Goal: Task Accomplishment & Management: Use online tool/utility

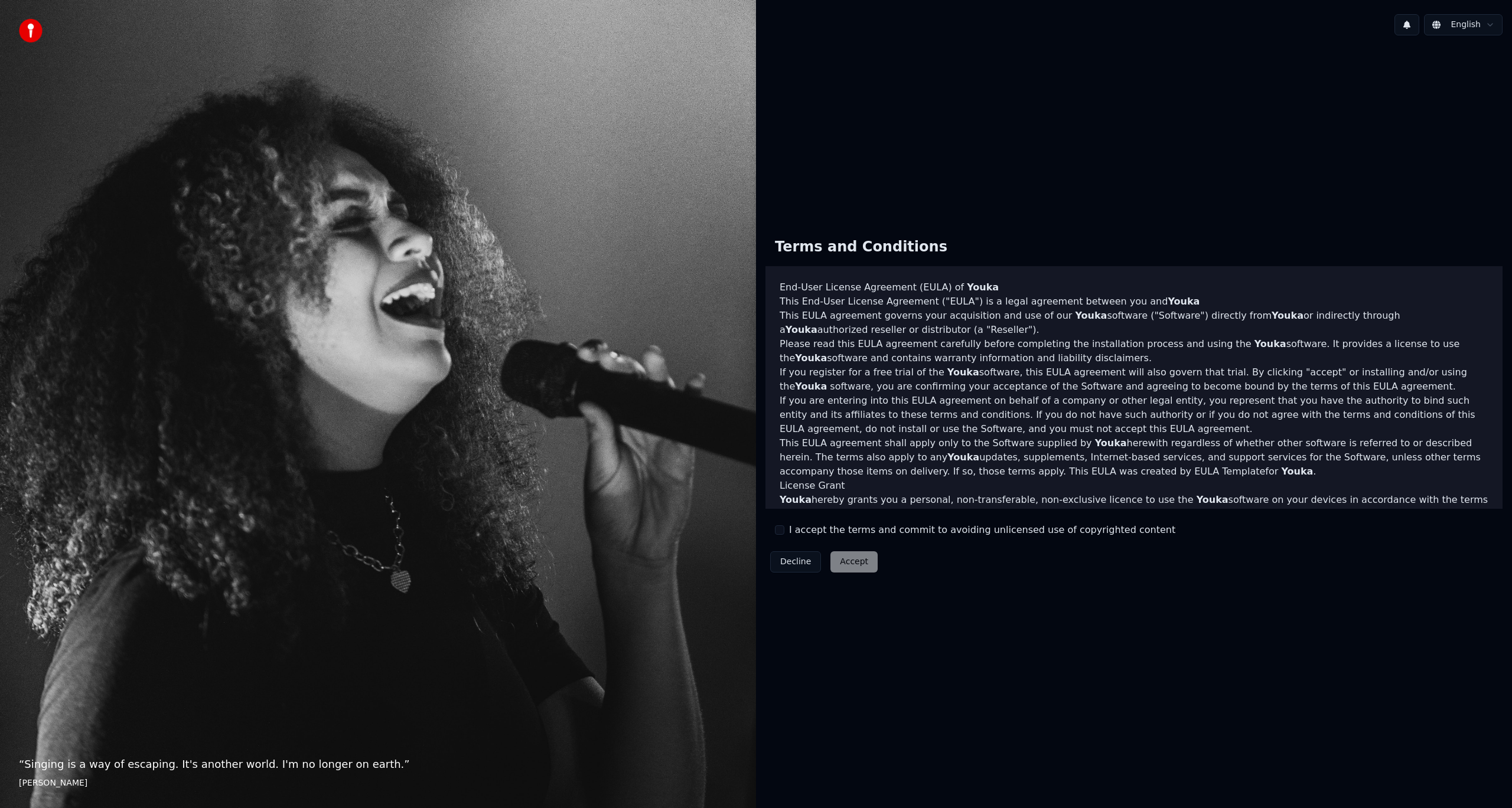
click at [839, 535] on label "I accept the terms and commit to avoiding unlicensed use of copyrighted content" at bounding box center [982, 530] width 386 height 14
click at [784, 535] on button "I accept the terms and commit to avoiding unlicensed use of copyrighted content" at bounding box center [780, 530] width 10 height 10
click at [847, 561] on button "Accept" at bounding box center [854, 562] width 47 height 21
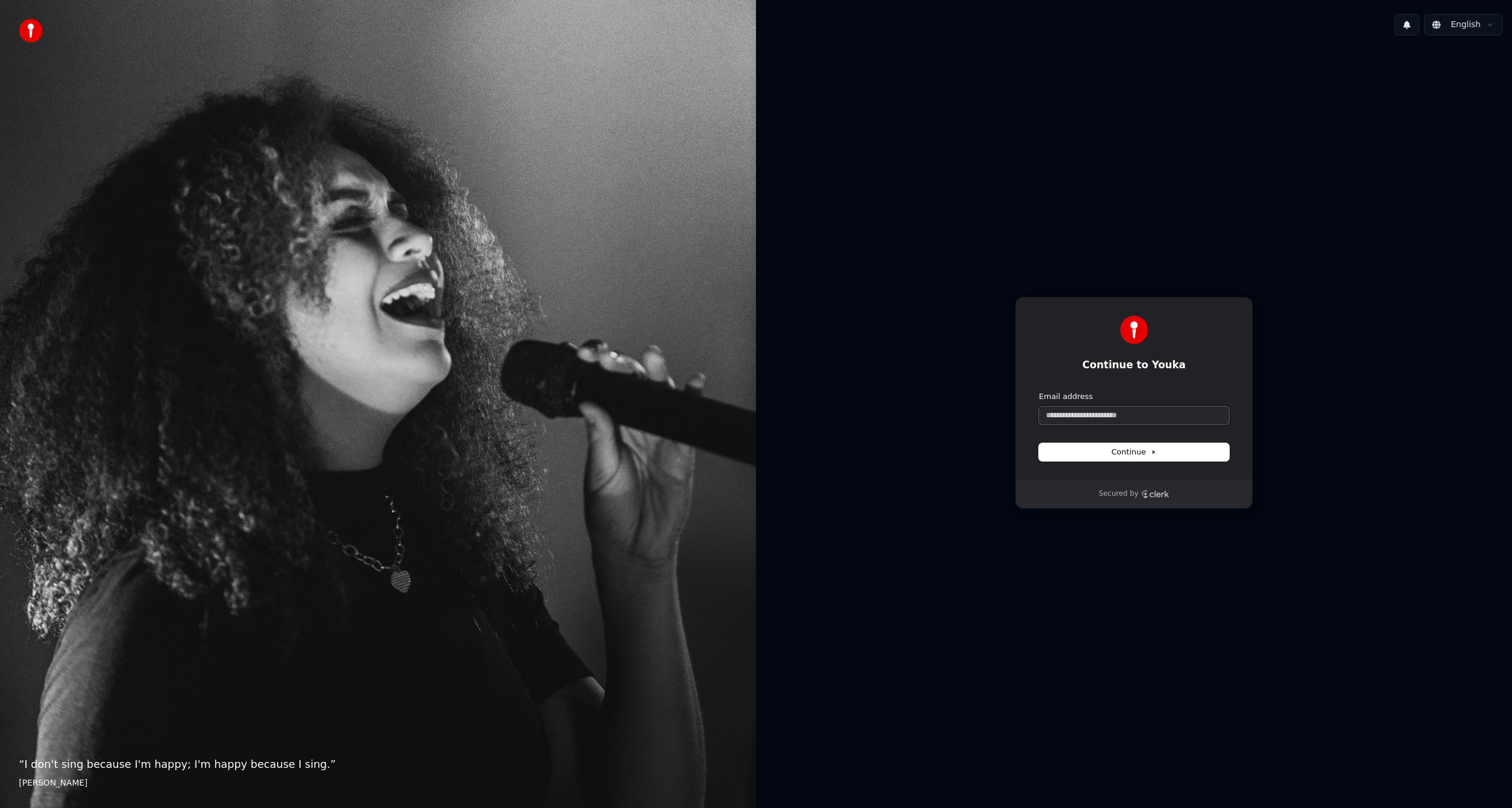
click at [1084, 419] on input "Email address" at bounding box center [1134, 415] width 190 height 18
click at [1039, 392] on button "submit" at bounding box center [1039, 392] width 0 height 0
type input "**********"
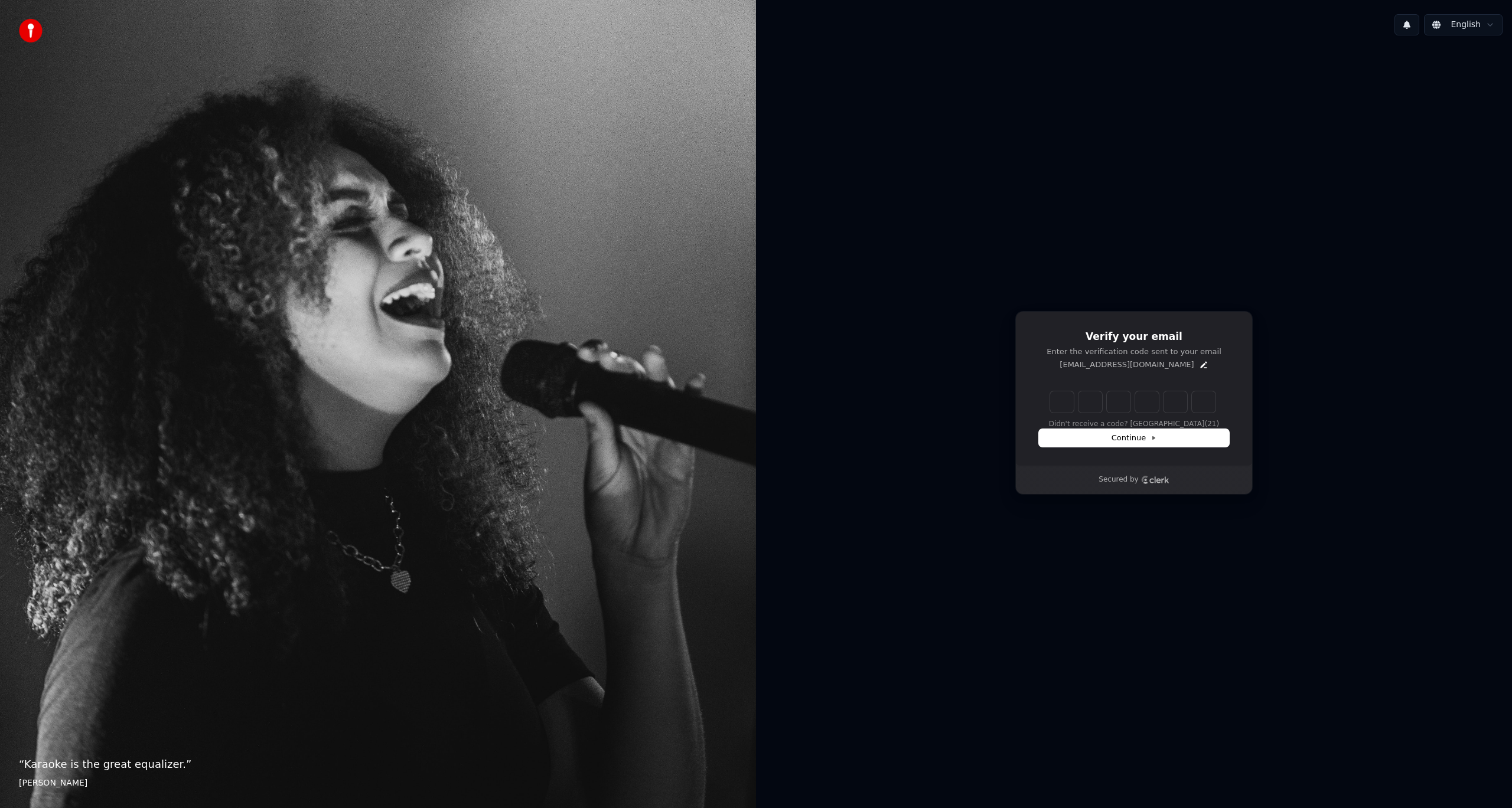
type input "******"
type input "*"
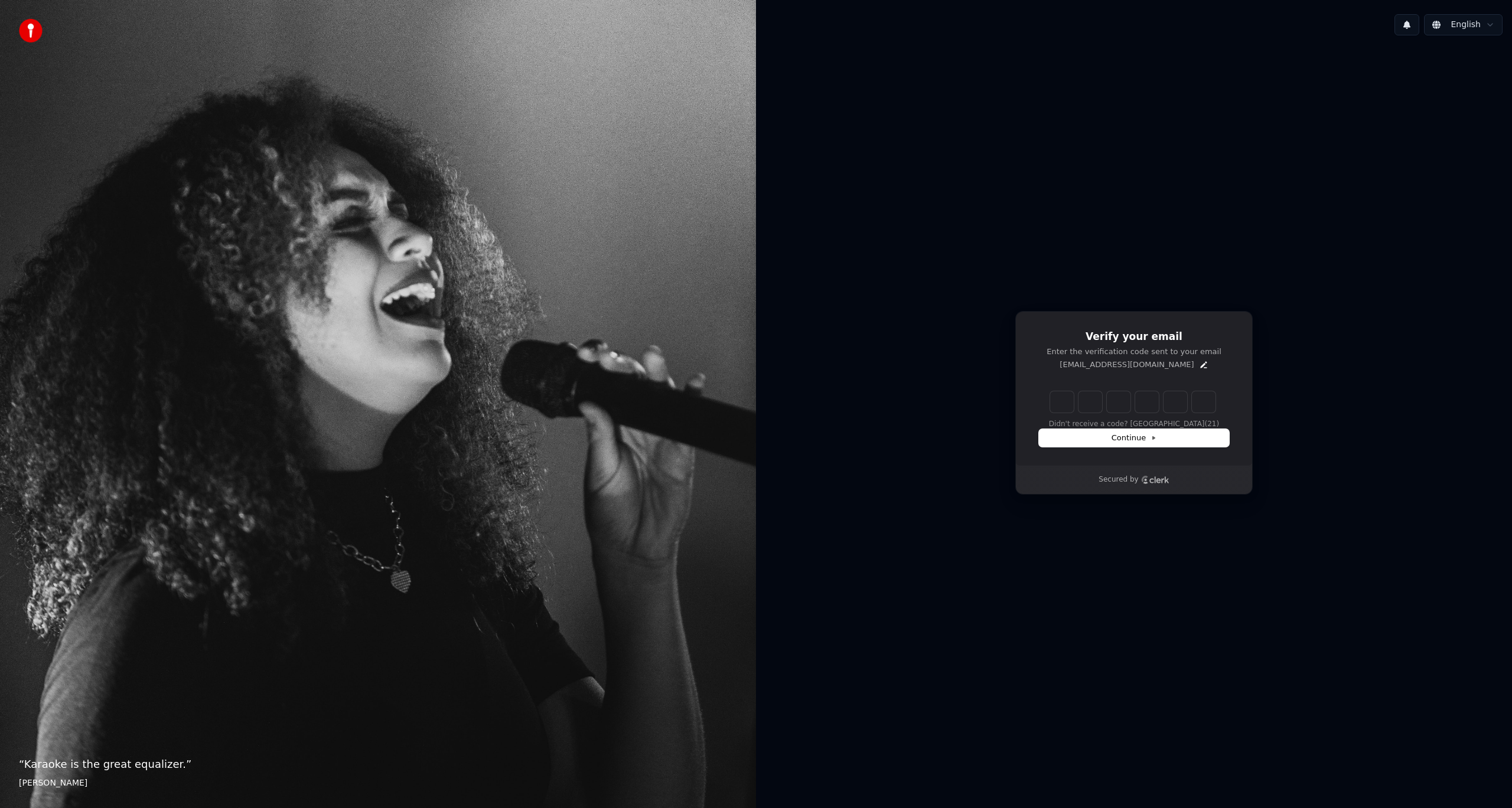
type input "*"
click at [1091, 436] on div "Continue" at bounding box center [1134, 438] width 190 height 18
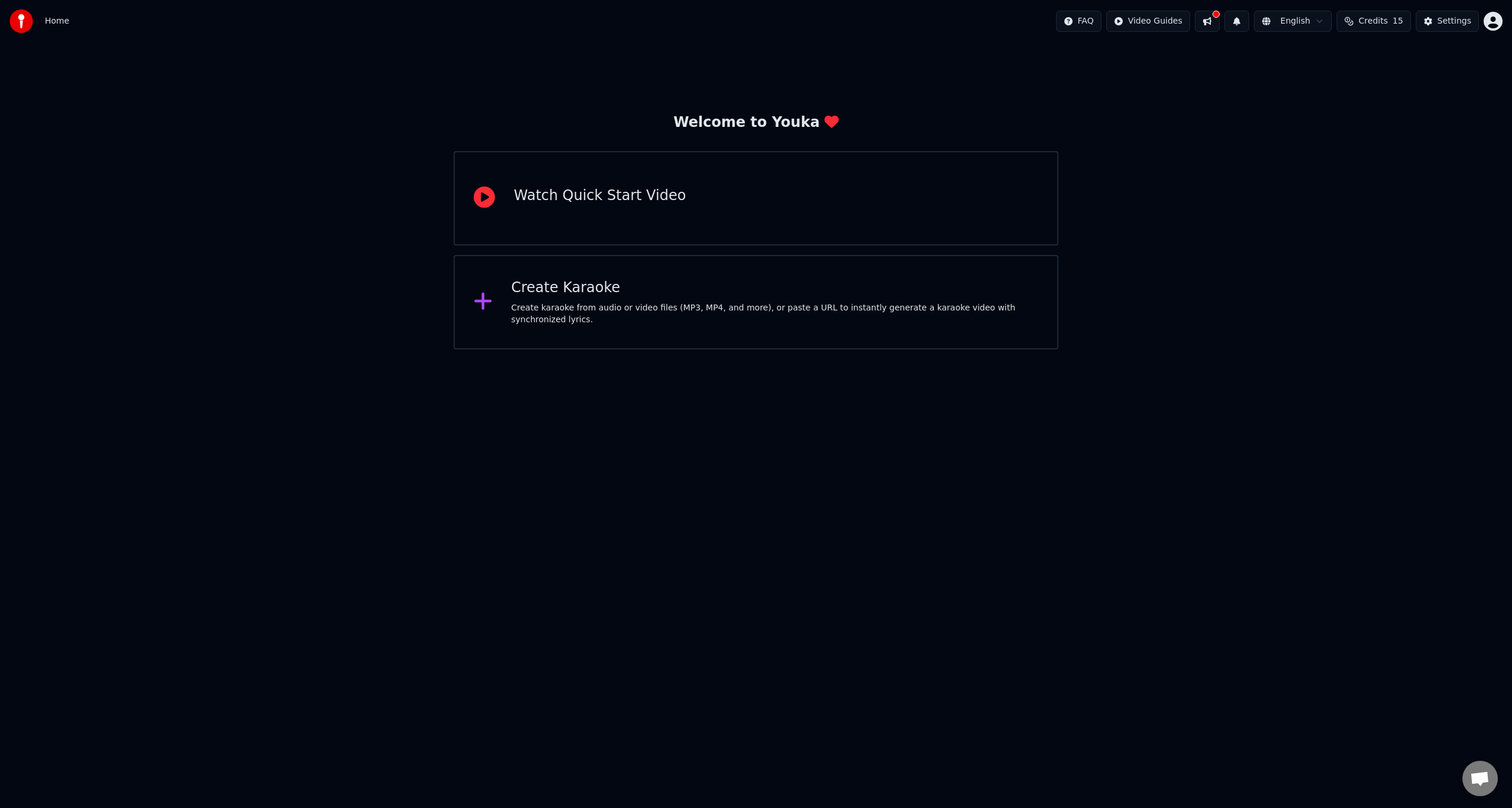
click at [675, 318] on div "Create karaoke from audio or video files (MP3, MP4, and more), or paste a URL t…" at bounding box center [775, 314] width 527 height 24
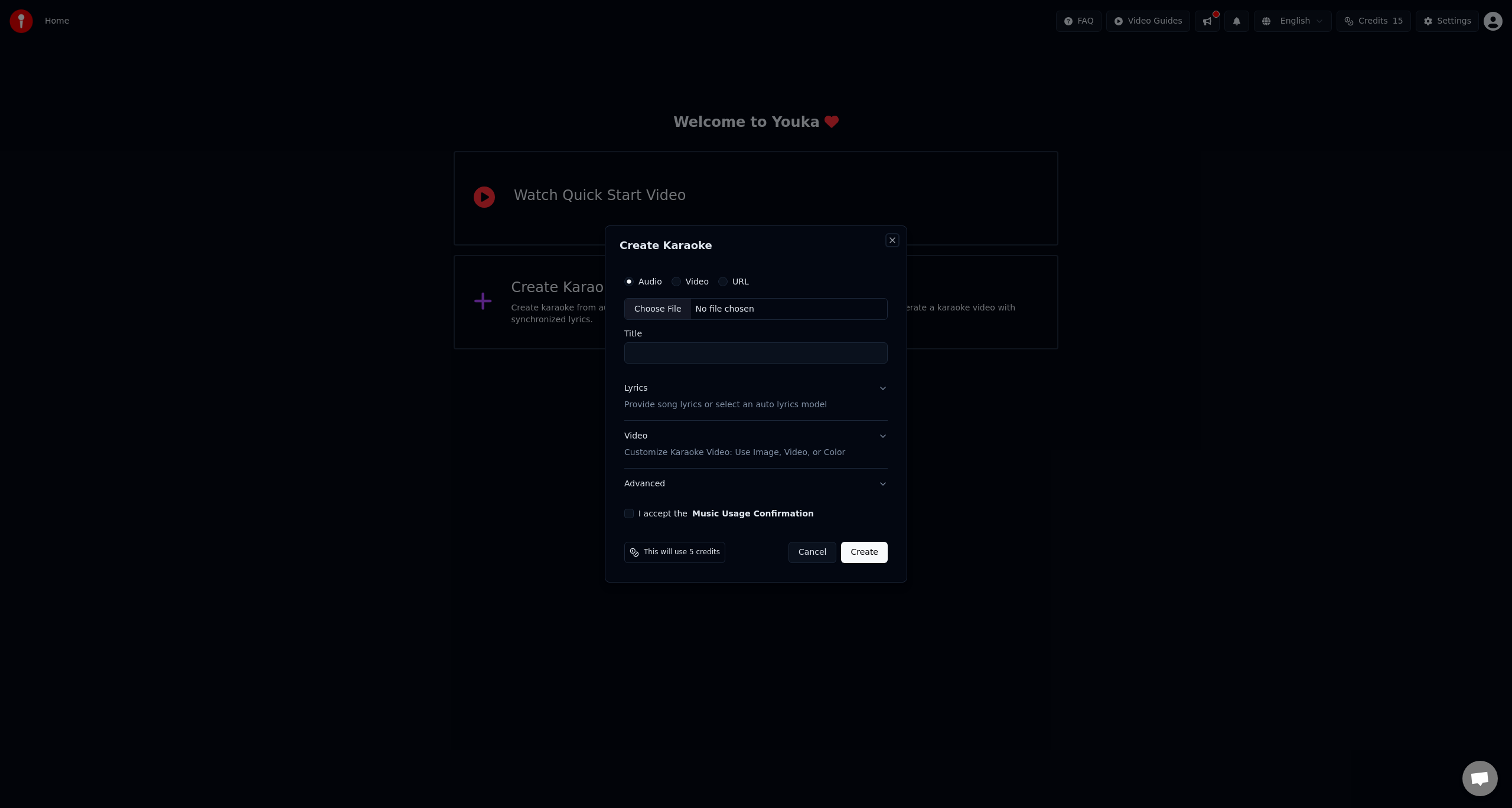
click at [892, 241] on button "Close" at bounding box center [893, 240] width 10 height 10
